Goal: Information Seeking & Learning: Learn about a topic

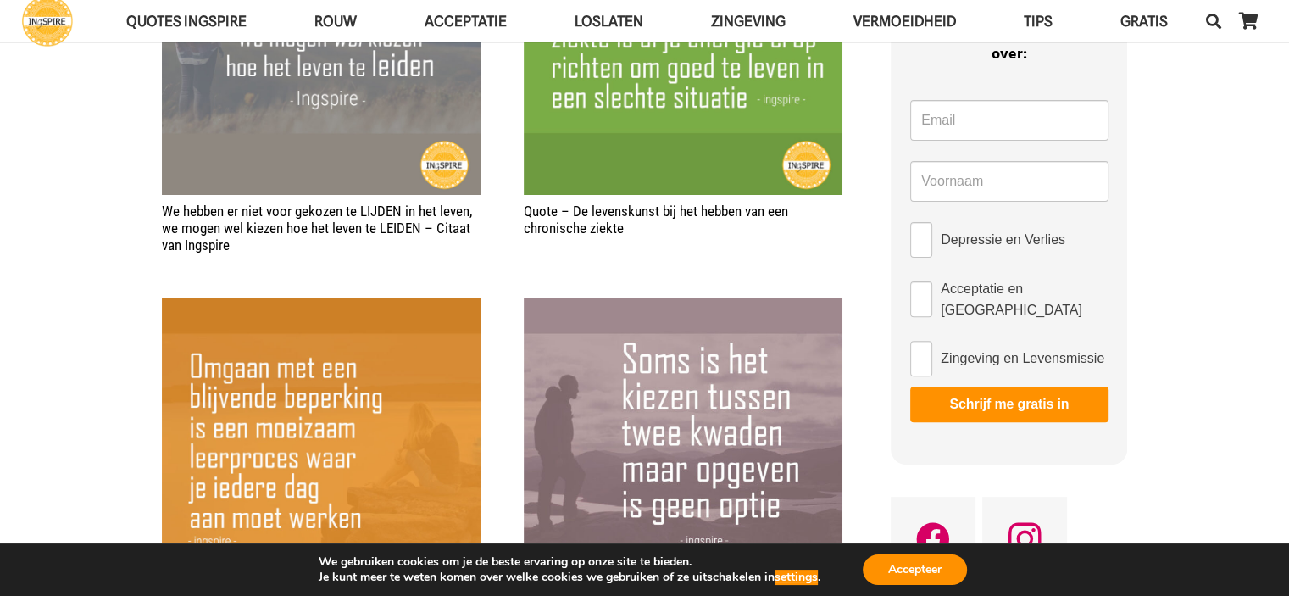
scroll to position [539, 0]
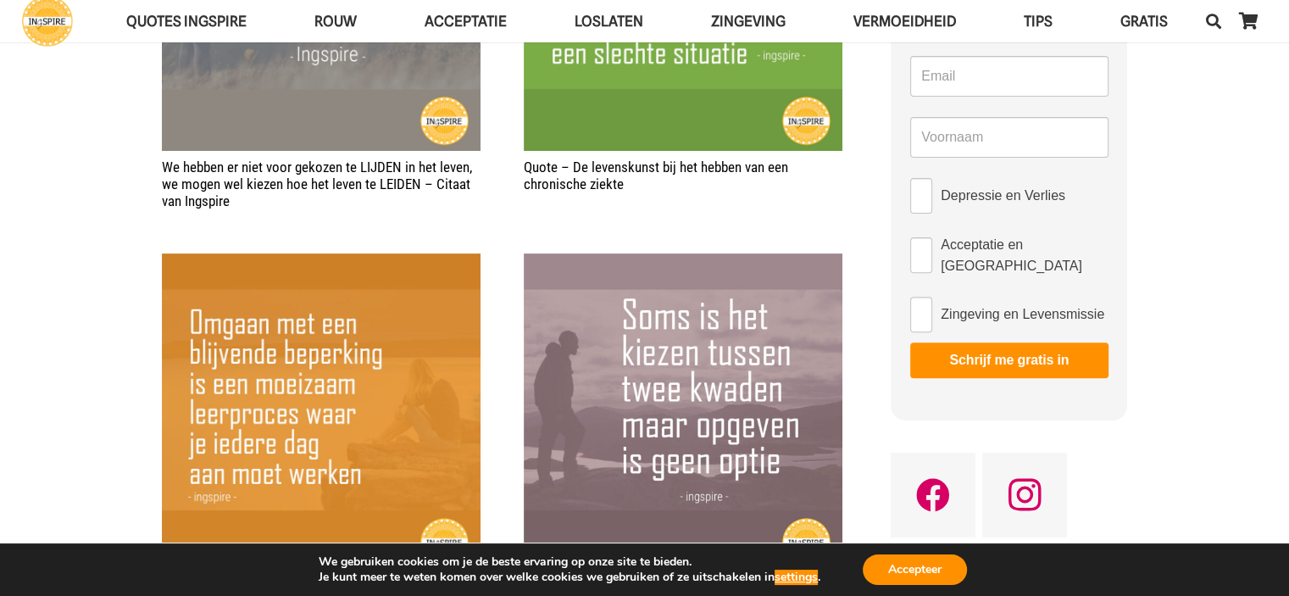
drag, startPoint x: 1288, startPoint y: 131, endPoint x: 1288, endPoint y: 142, distance: 11.9
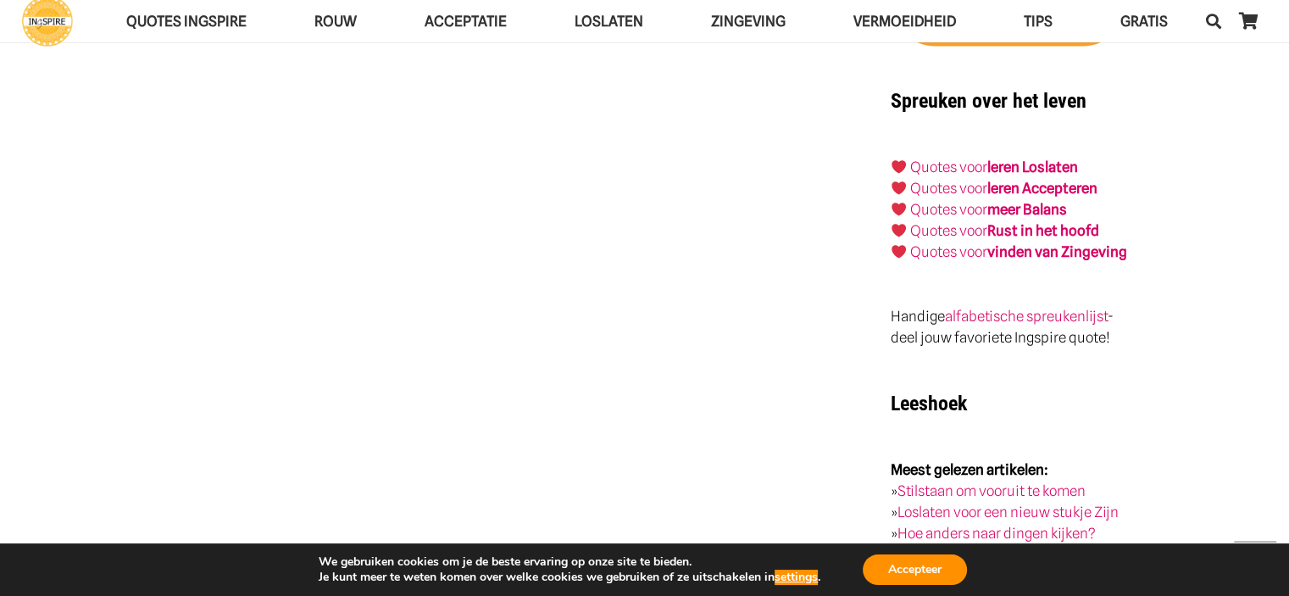
scroll to position [2337, 0]
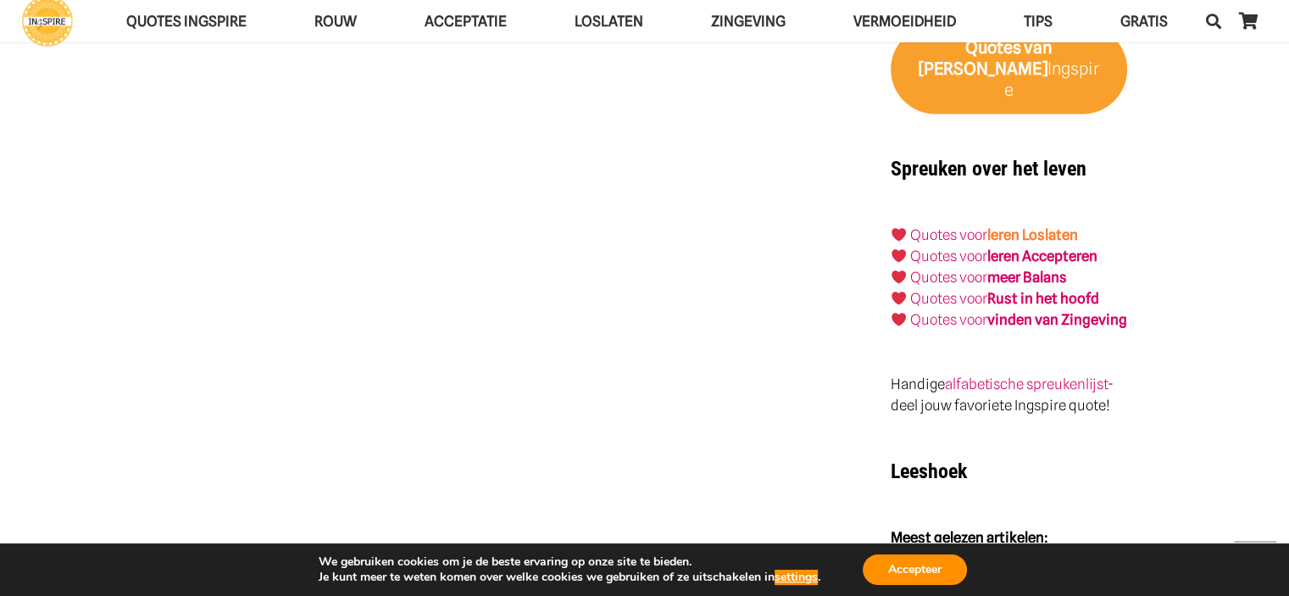
click at [1048, 226] on link "leren Loslaten" at bounding box center [1033, 234] width 91 height 17
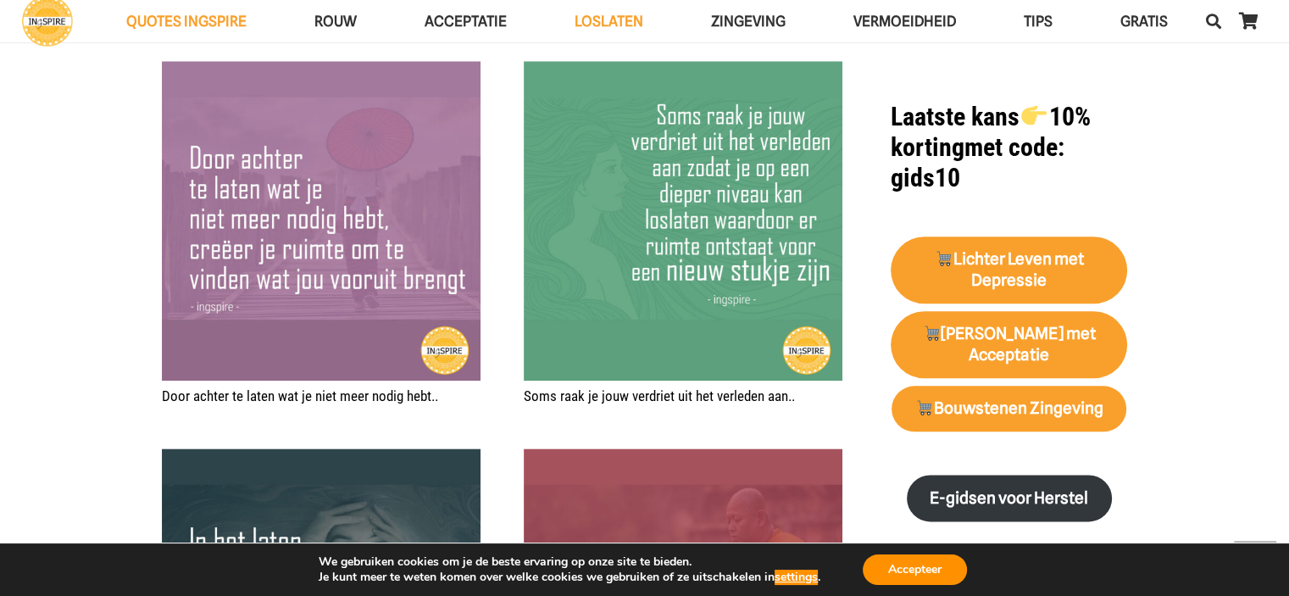
scroll to position [2030, 0]
